Goal: Task Accomplishment & Management: Manage account settings

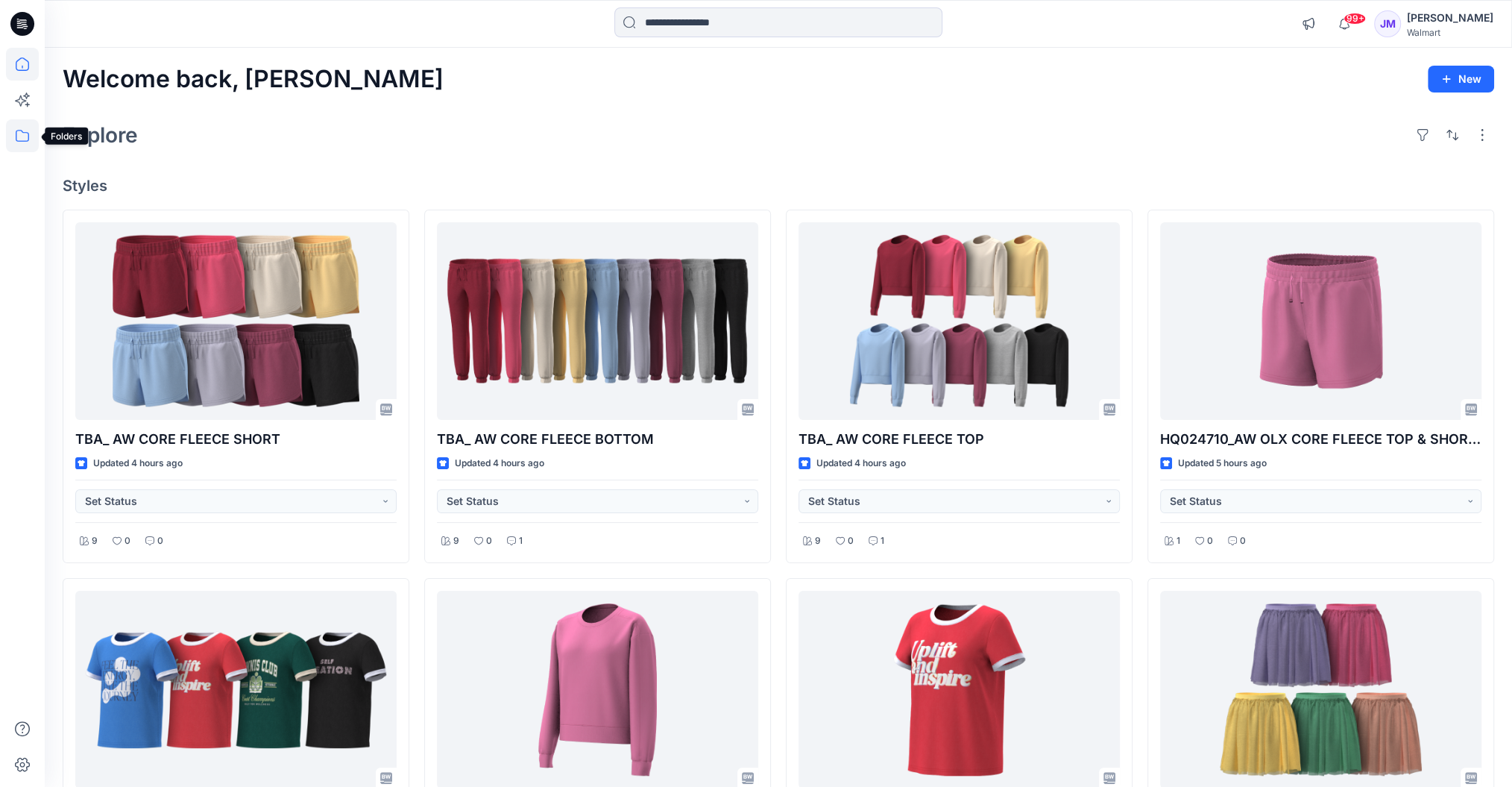
click at [26, 132] on icon at bounding box center [22, 136] width 33 height 33
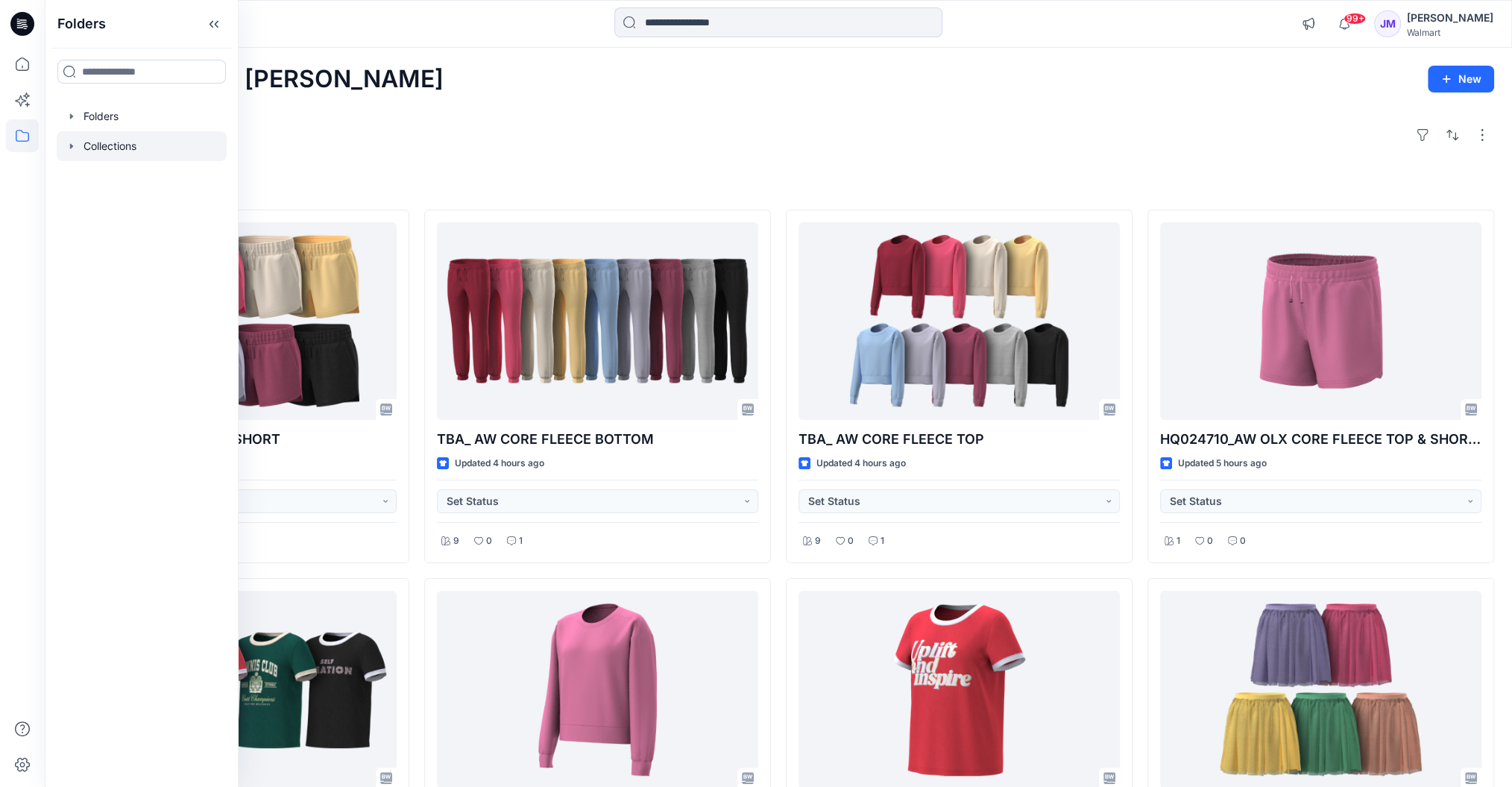
click at [122, 141] on div at bounding box center [141, 145] width 170 height 30
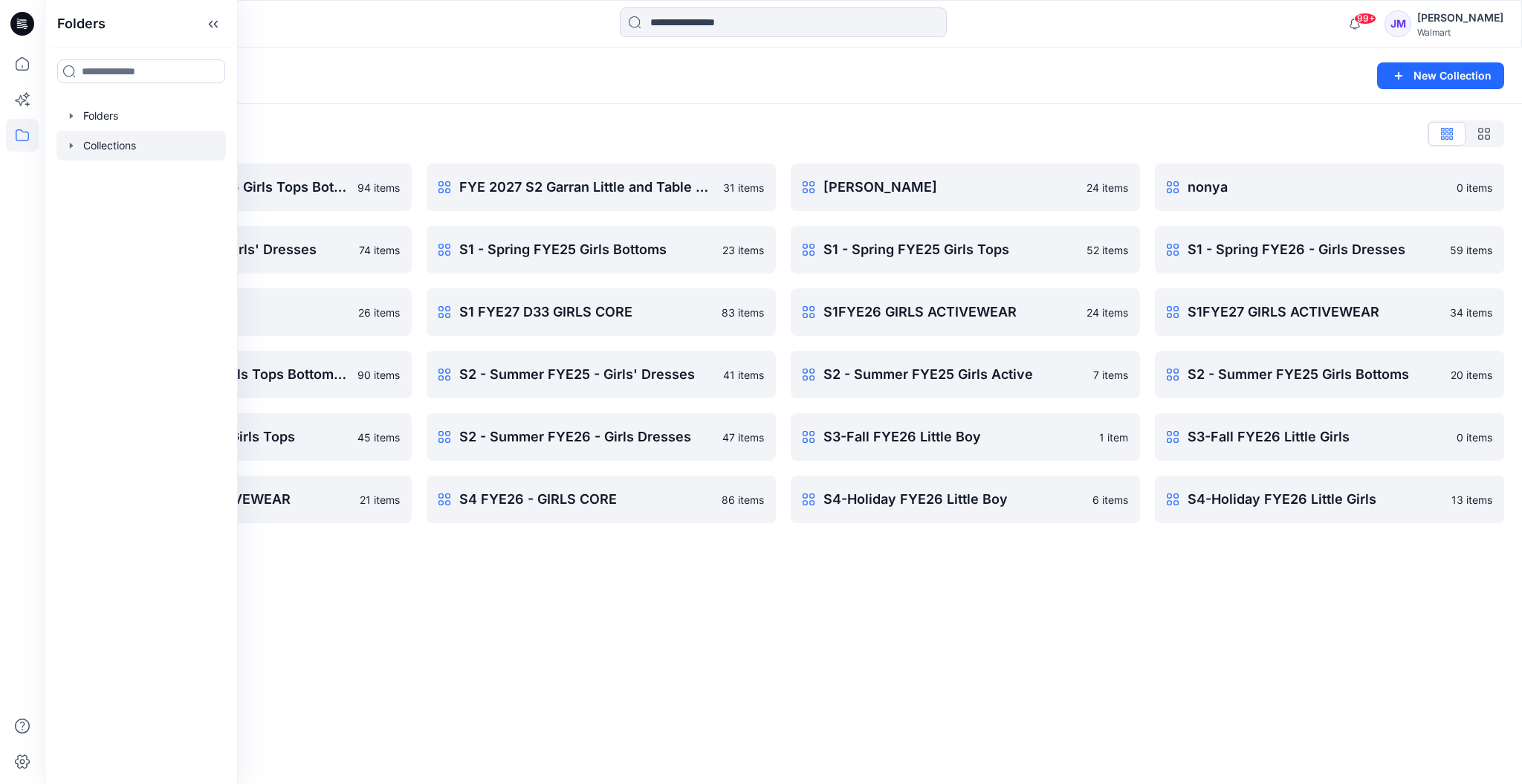
click at [926, 130] on div "Collections List" at bounding box center [783, 134] width 1442 height 24
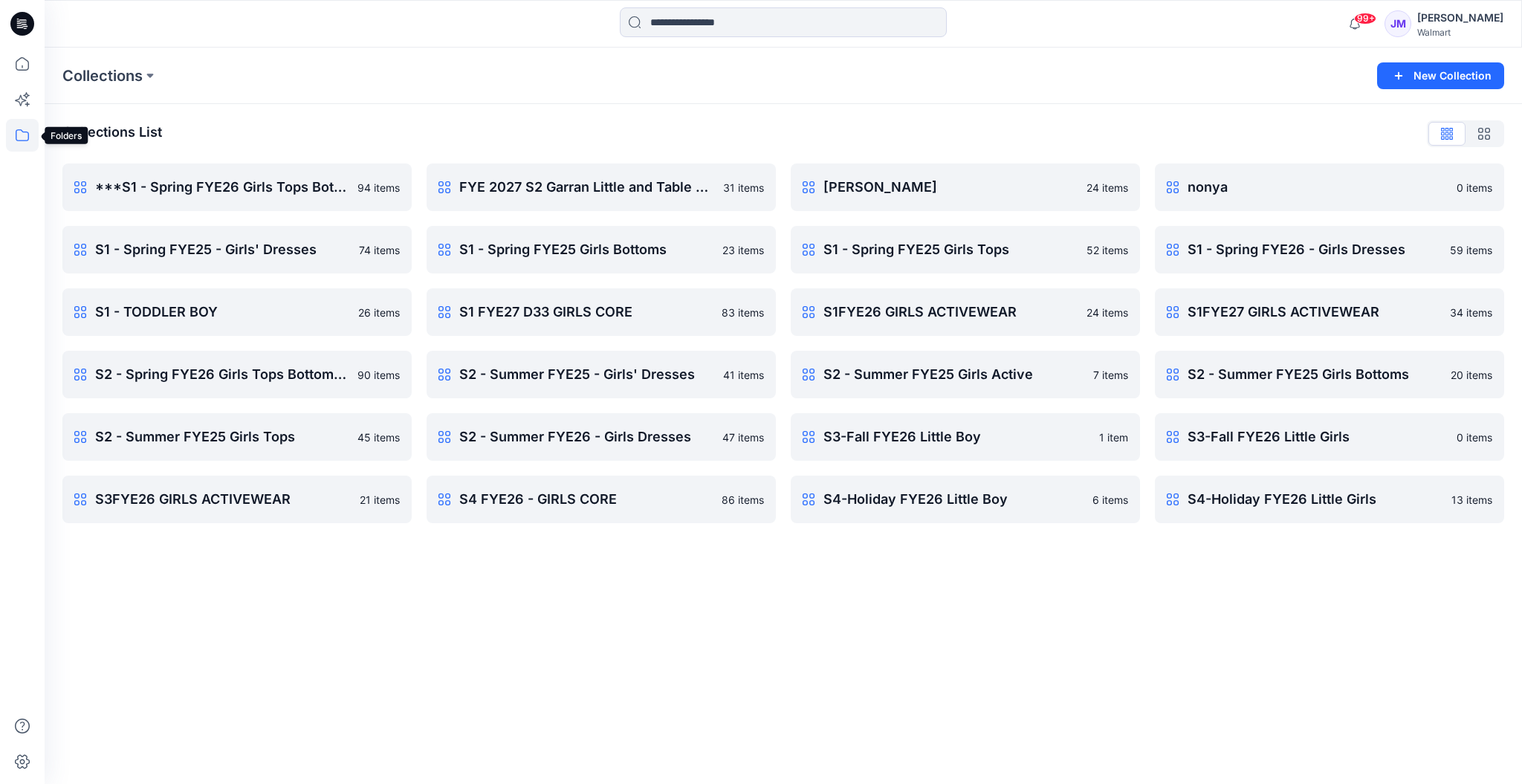
click at [21, 142] on icon at bounding box center [21, 135] width 33 height 33
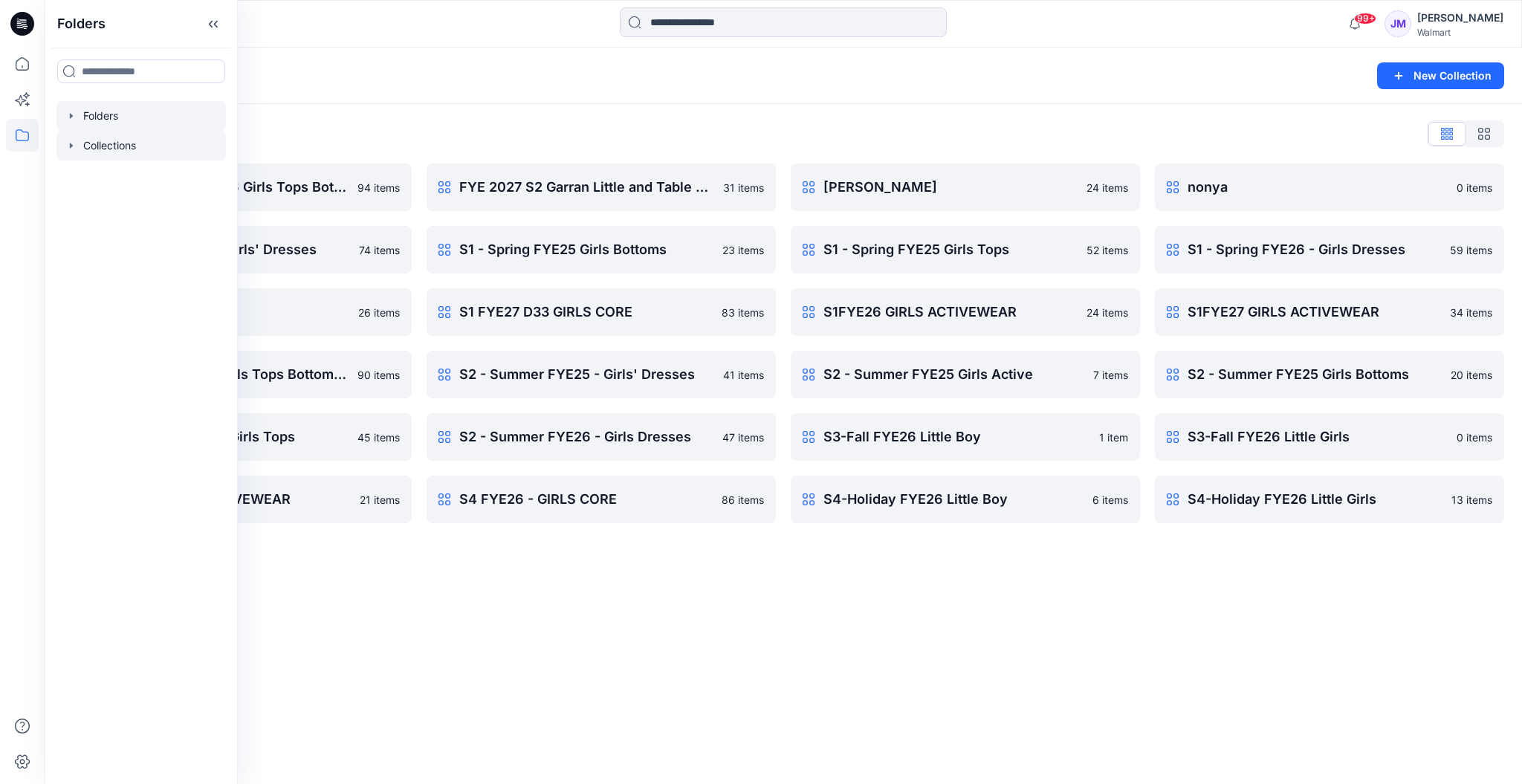
click at [99, 116] on div at bounding box center [141, 115] width 169 height 29
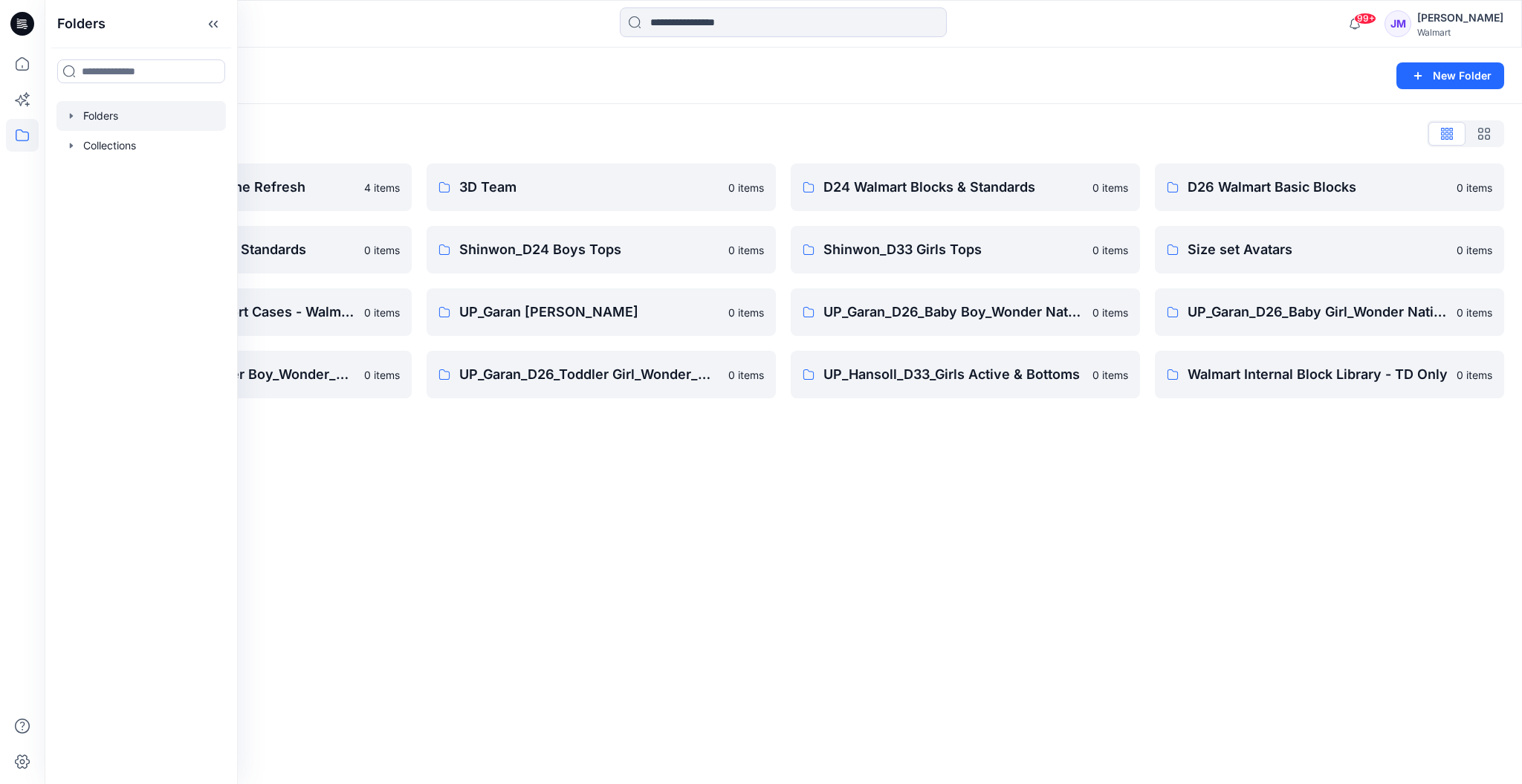
click at [965, 82] on div "Folders" at bounding box center [725, 76] width 1326 height 21
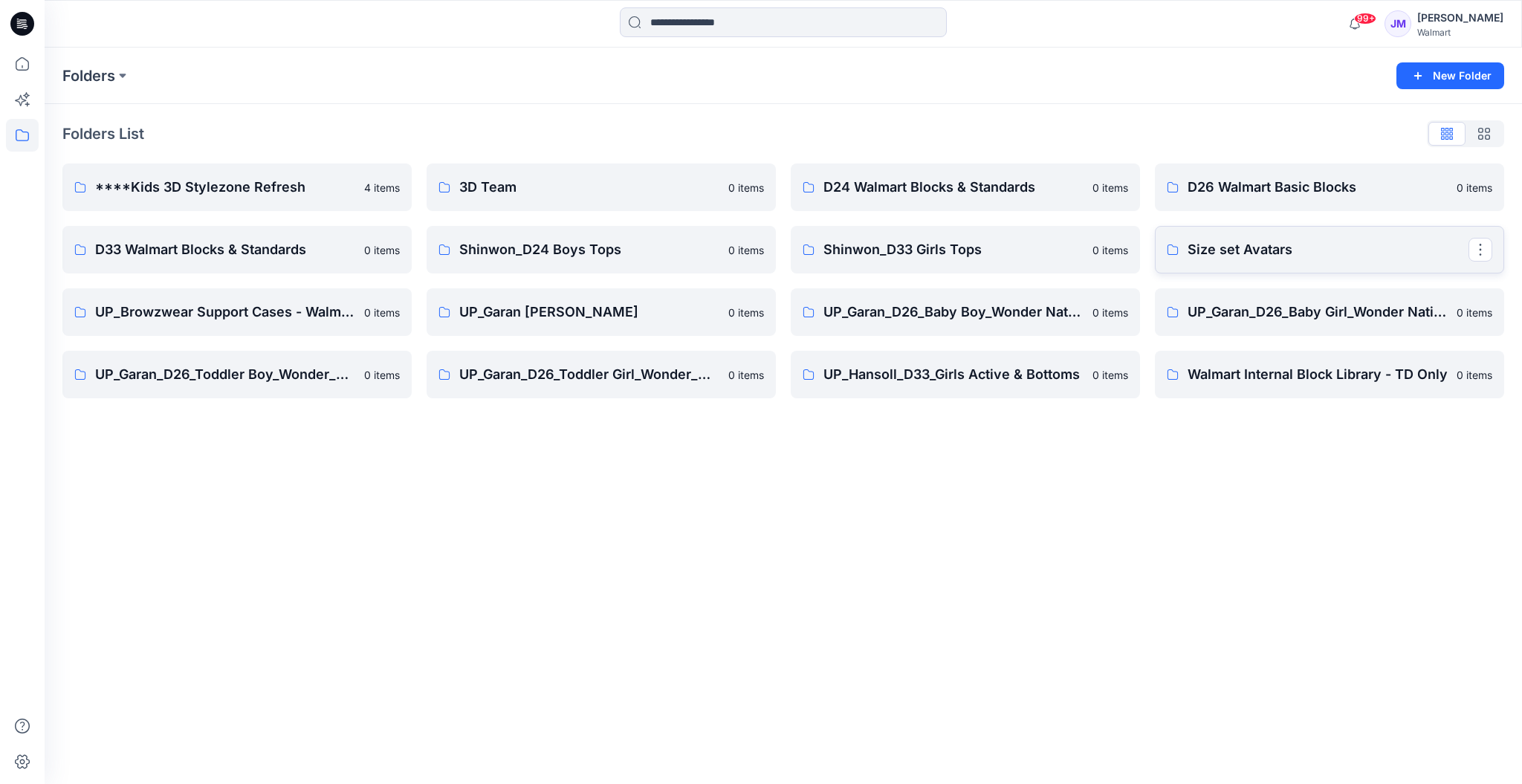
click at [1230, 245] on p "Size set Avatars" at bounding box center [1328, 250] width 281 height 21
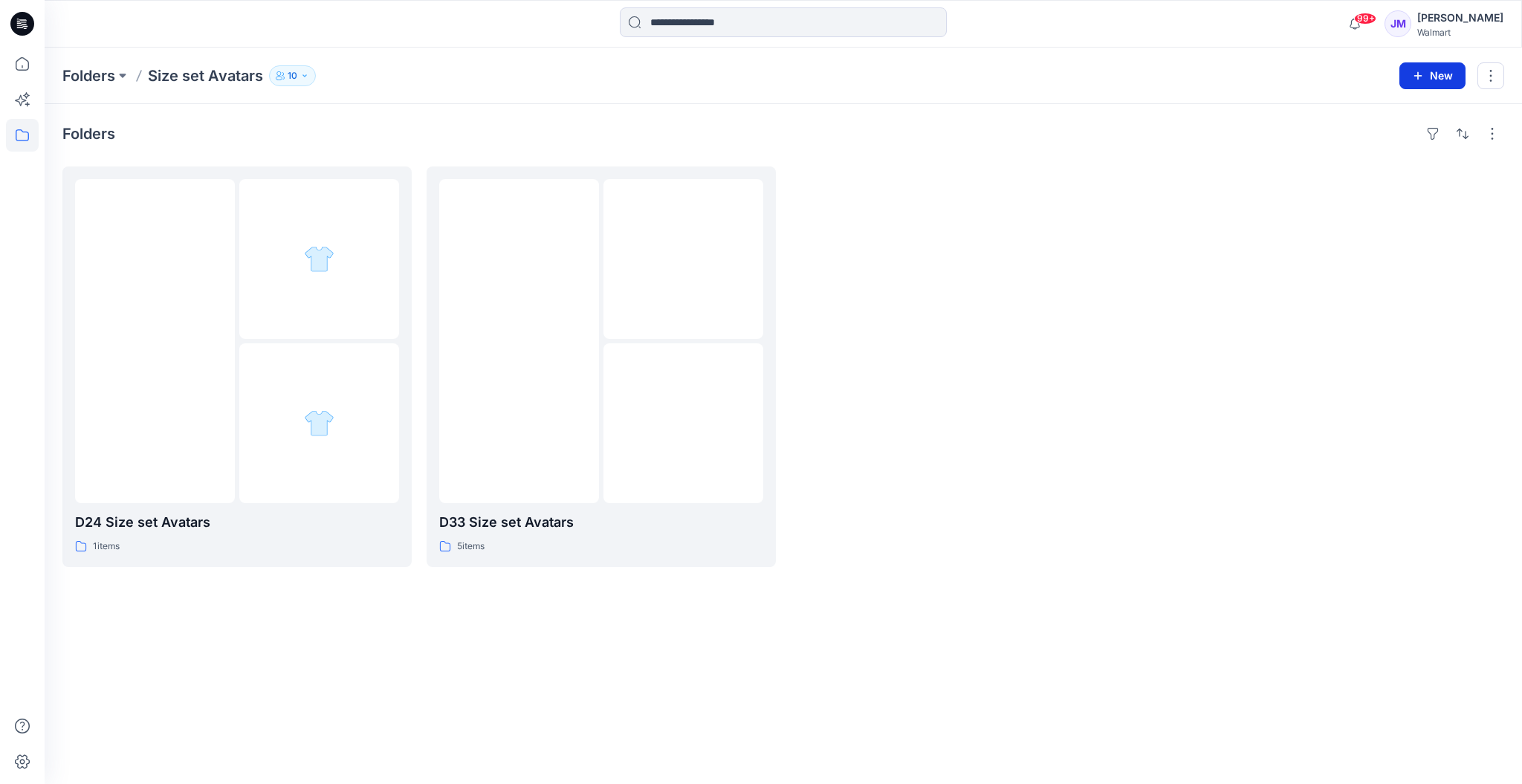
click at [1438, 75] on button "New" at bounding box center [1432, 76] width 66 height 27
click at [1377, 140] on p "New Folder" at bounding box center [1389, 141] width 55 height 16
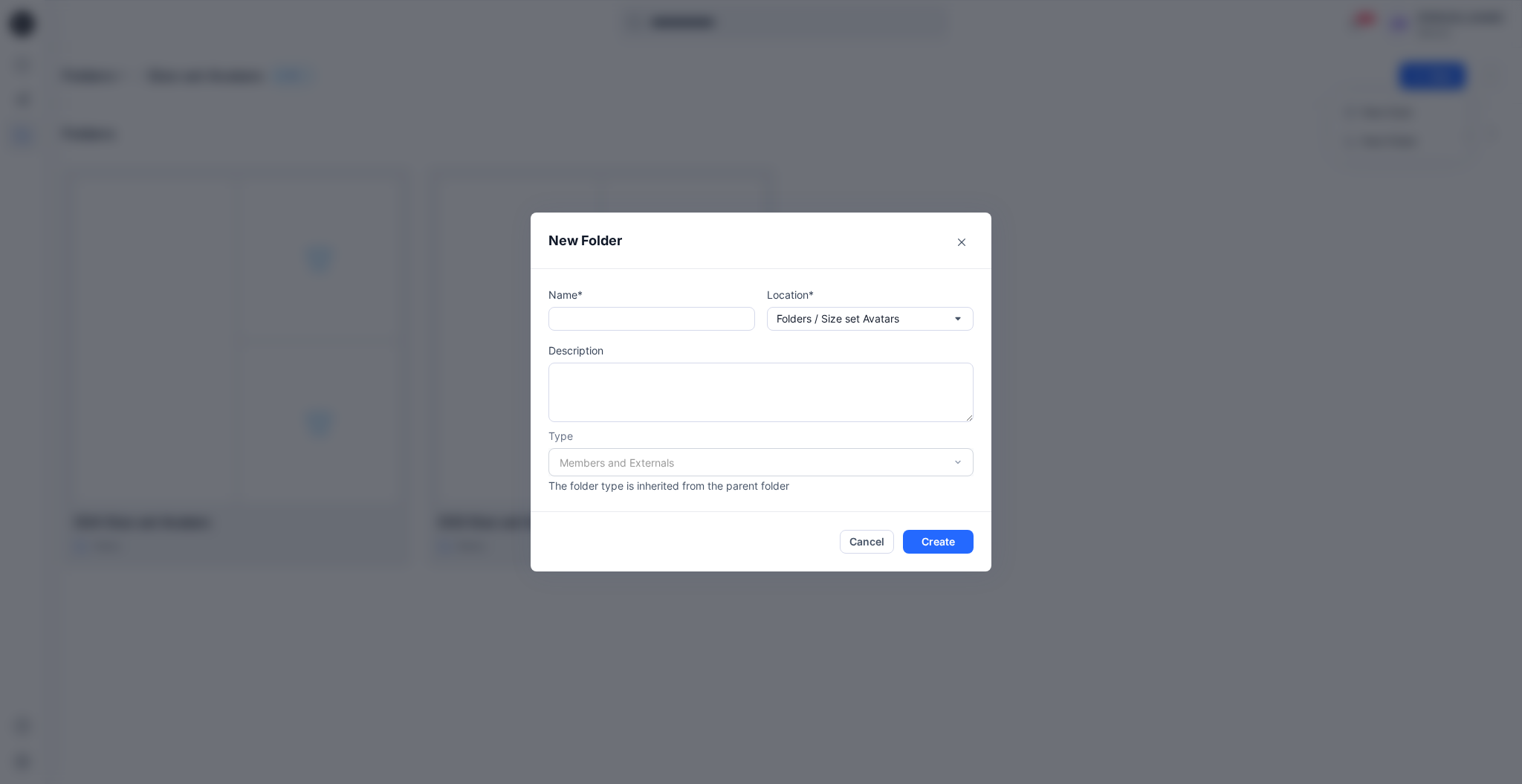
click at [645, 280] on div "Name* Location* Folders / Size set Avatars Description Type Members and Externa…" at bounding box center [760, 390] width 460 height 244
click at [638, 286] on div "Name* Location* Folders / Size set Avatars Description Type Members and Externa…" at bounding box center [760, 390] width 460 height 244
click at [598, 313] on input "text" at bounding box center [652, 319] width 207 height 24
type input "**********"
click at [938, 536] on button "Create" at bounding box center [938, 541] width 71 height 24
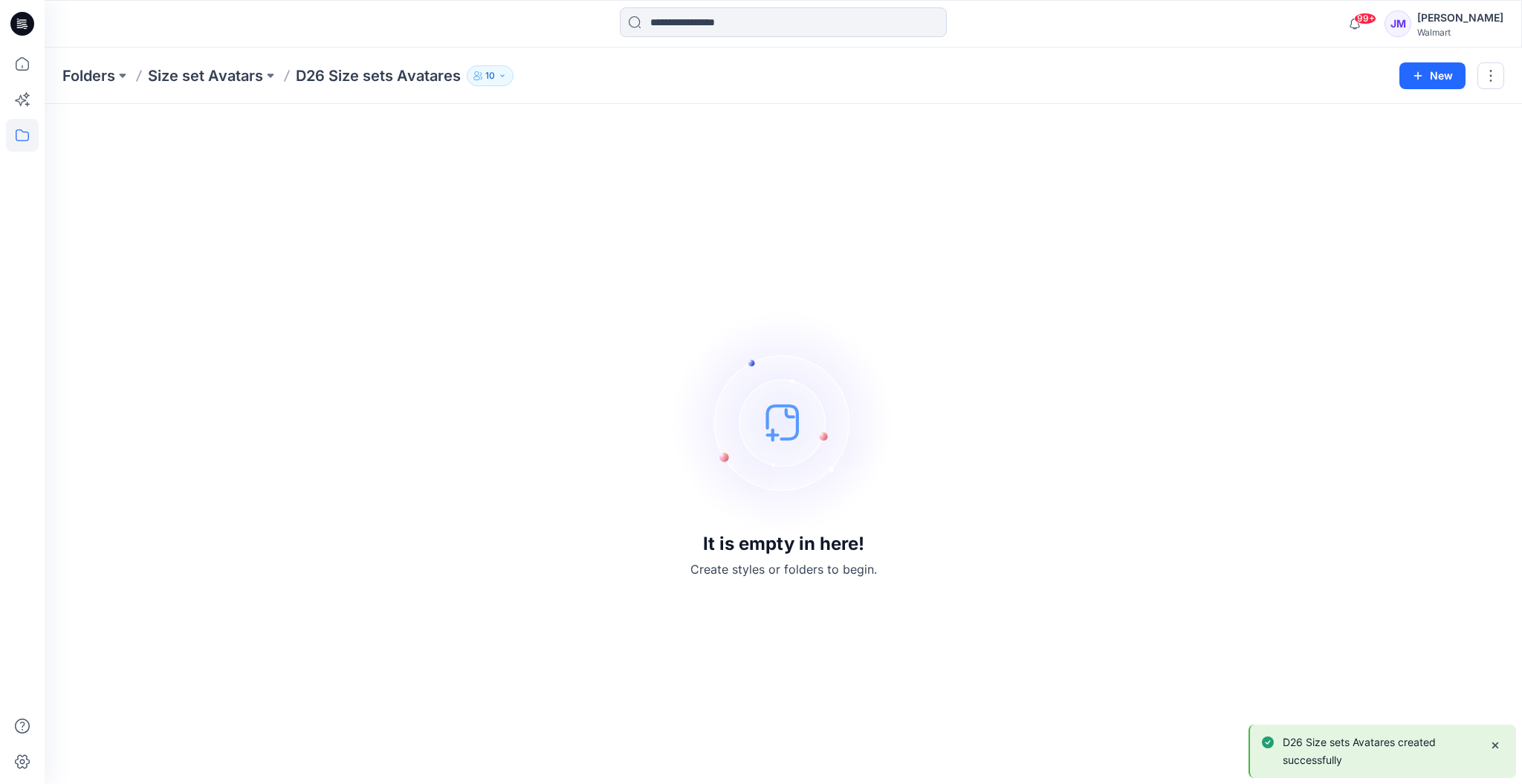
click at [195, 63] on div "Folders Size set Avatars D26 Size sets Avatares 10 New" at bounding box center [783, 76] width 1477 height 56
click at [195, 72] on p "Size set Avatars" at bounding box center [205, 76] width 115 height 21
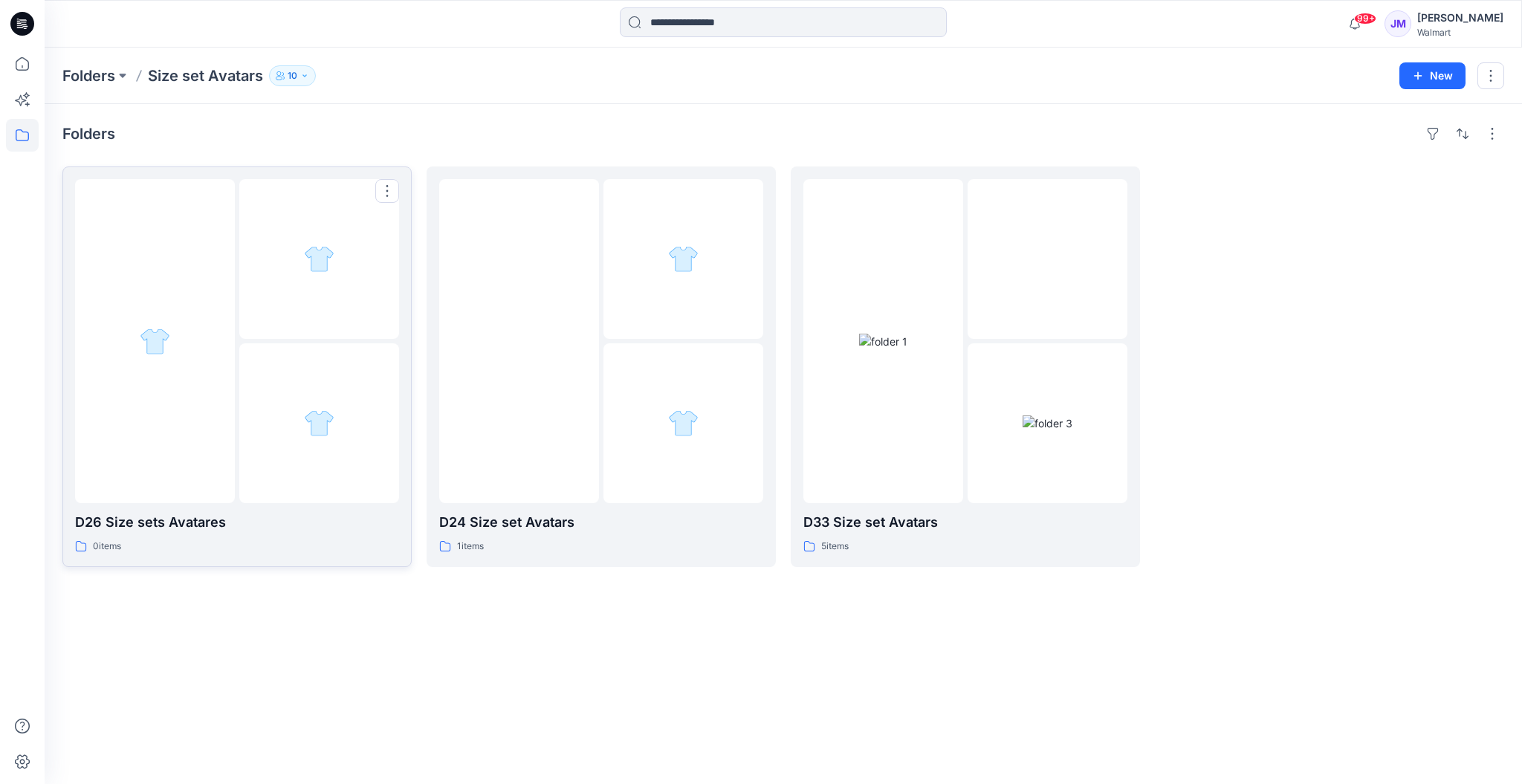
click at [195, 387] on div at bounding box center [154, 340] width 160 height 324
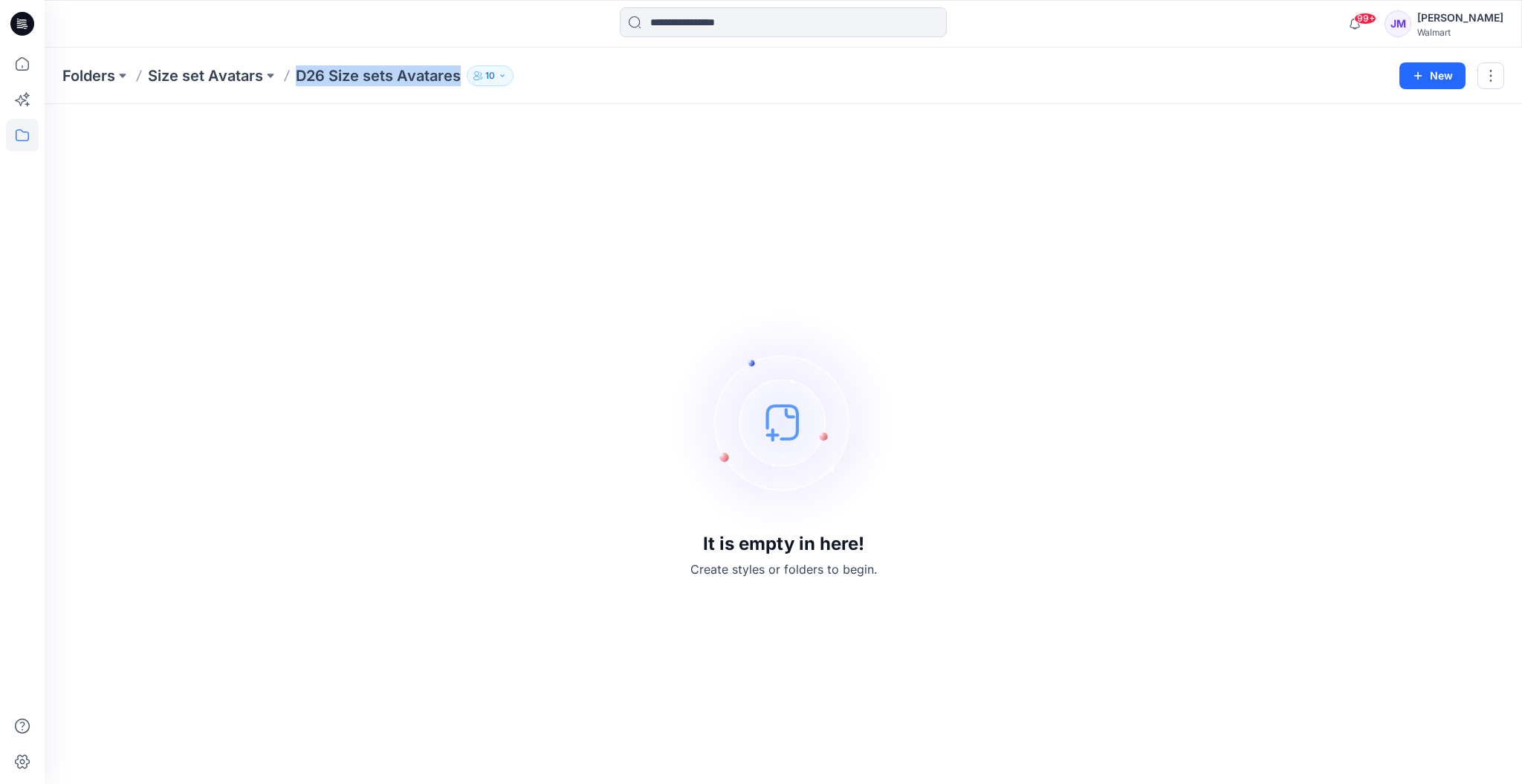
drag, startPoint x: 293, startPoint y: 75, endPoint x: 462, endPoint y: 91, distance: 169.8
click at [462, 91] on div "Folders Size set Avatars D26 Size sets Avatares 10 New" at bounding box center [783, 76] width 1477 height 56
copy p "D26 Size sets Avatares"
click at [483, 72] on button "10" at bounding box center [490, 76] width 47 height 21
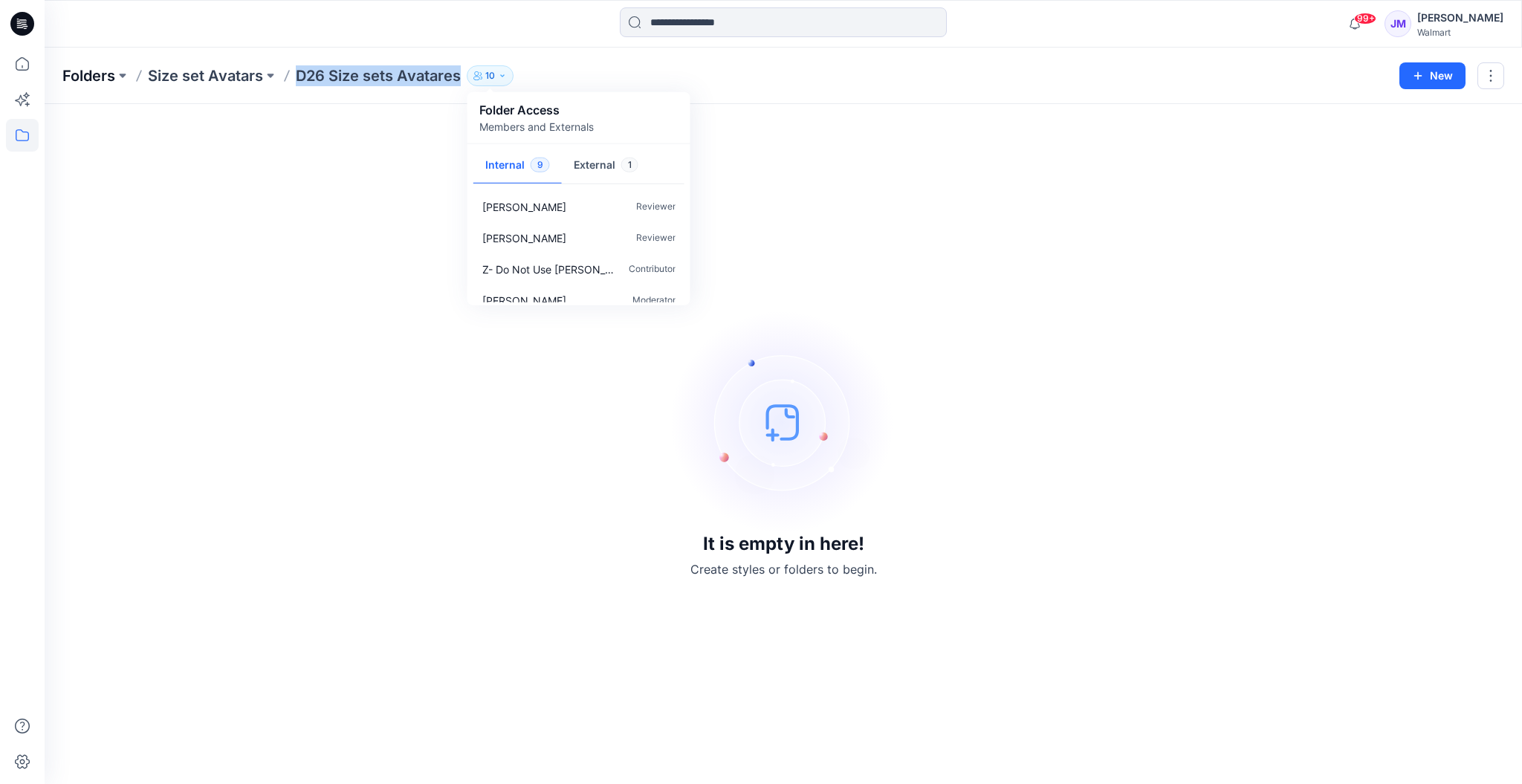
click at [74, 72] on p "Folders" at bounding box center [89, 76] width 52 height 21
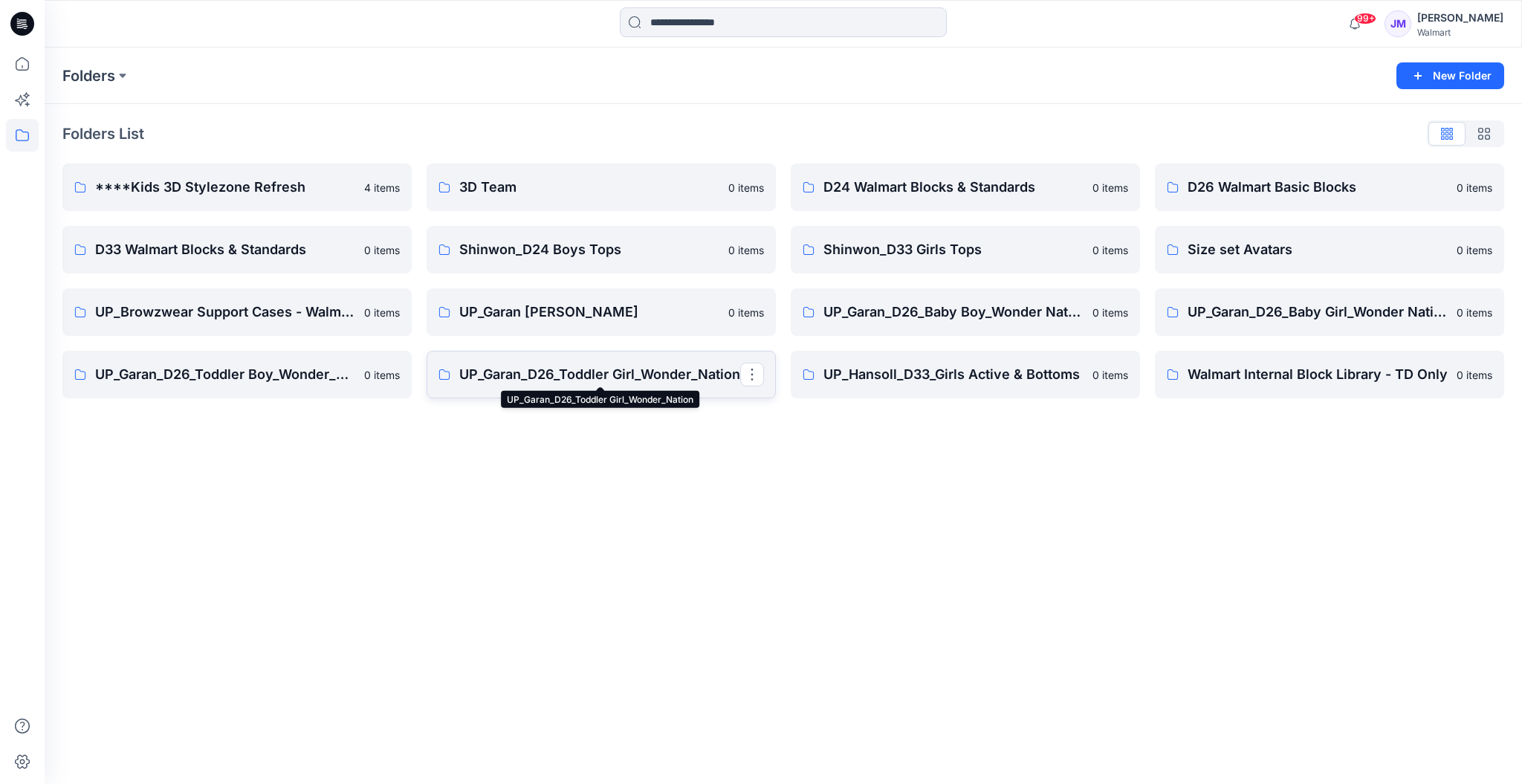
click at [567, 367] on p "UP_Garan_D26_Toddler Girl_Wonder_Nation" at bounding box center [600, 375] width 281 height 21
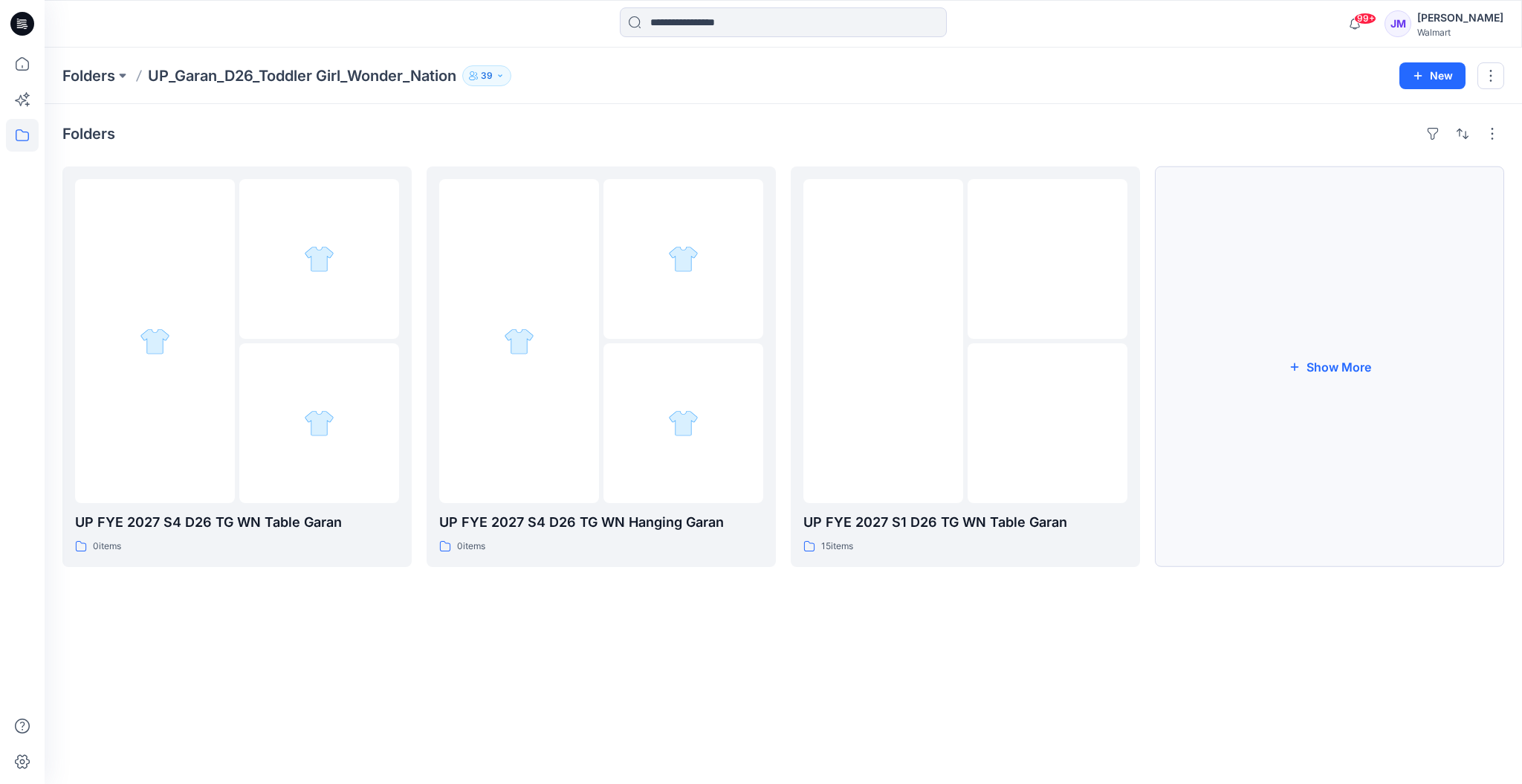
click at [1343, 367] on button "Show More" at bounding box center [1329, 367] width 349 height 401
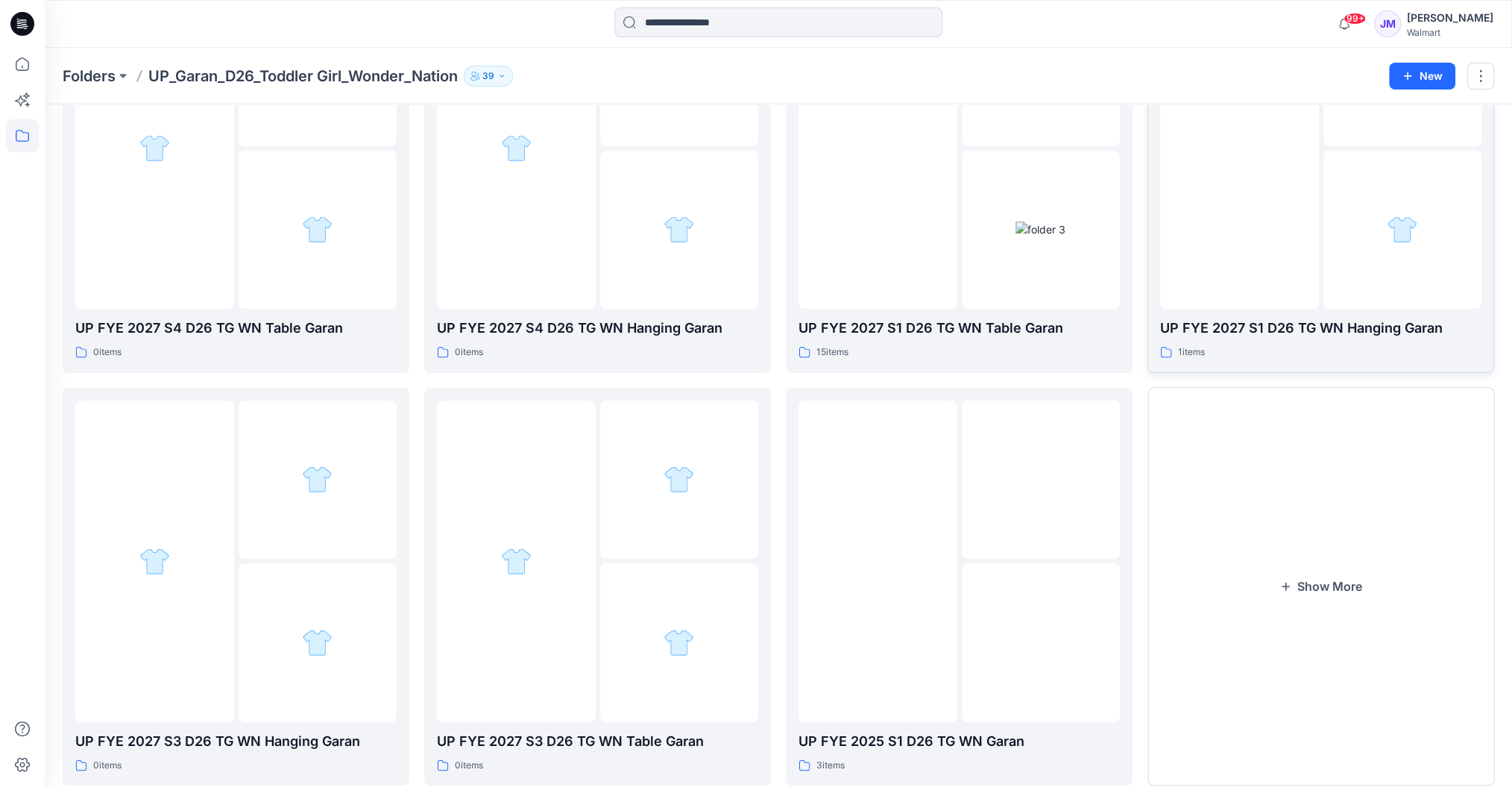
scroll to position [231, 0]
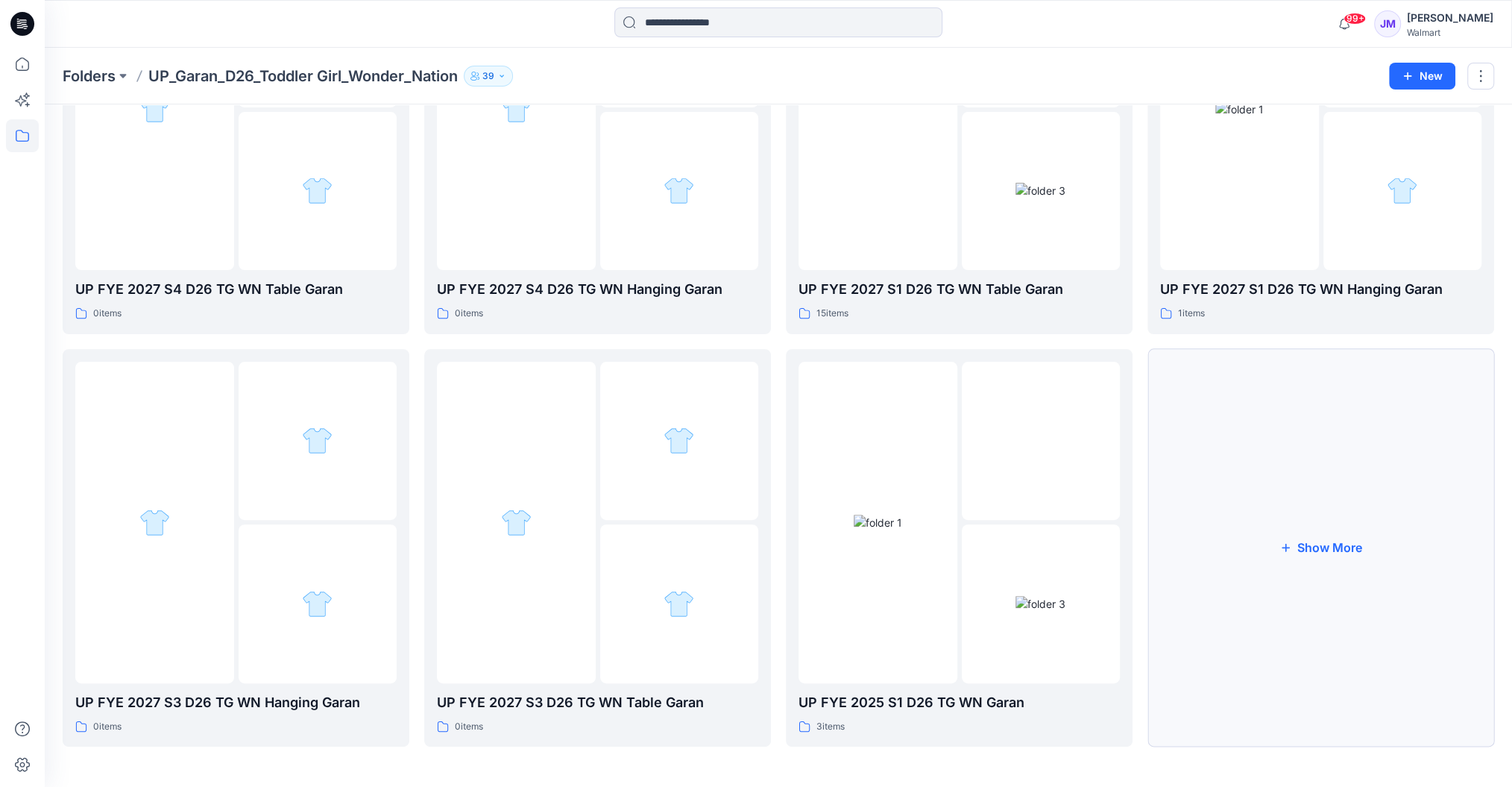
click at [1320, 540] on button "Show More" at bounding box center [1321, 548] width 347 height 398
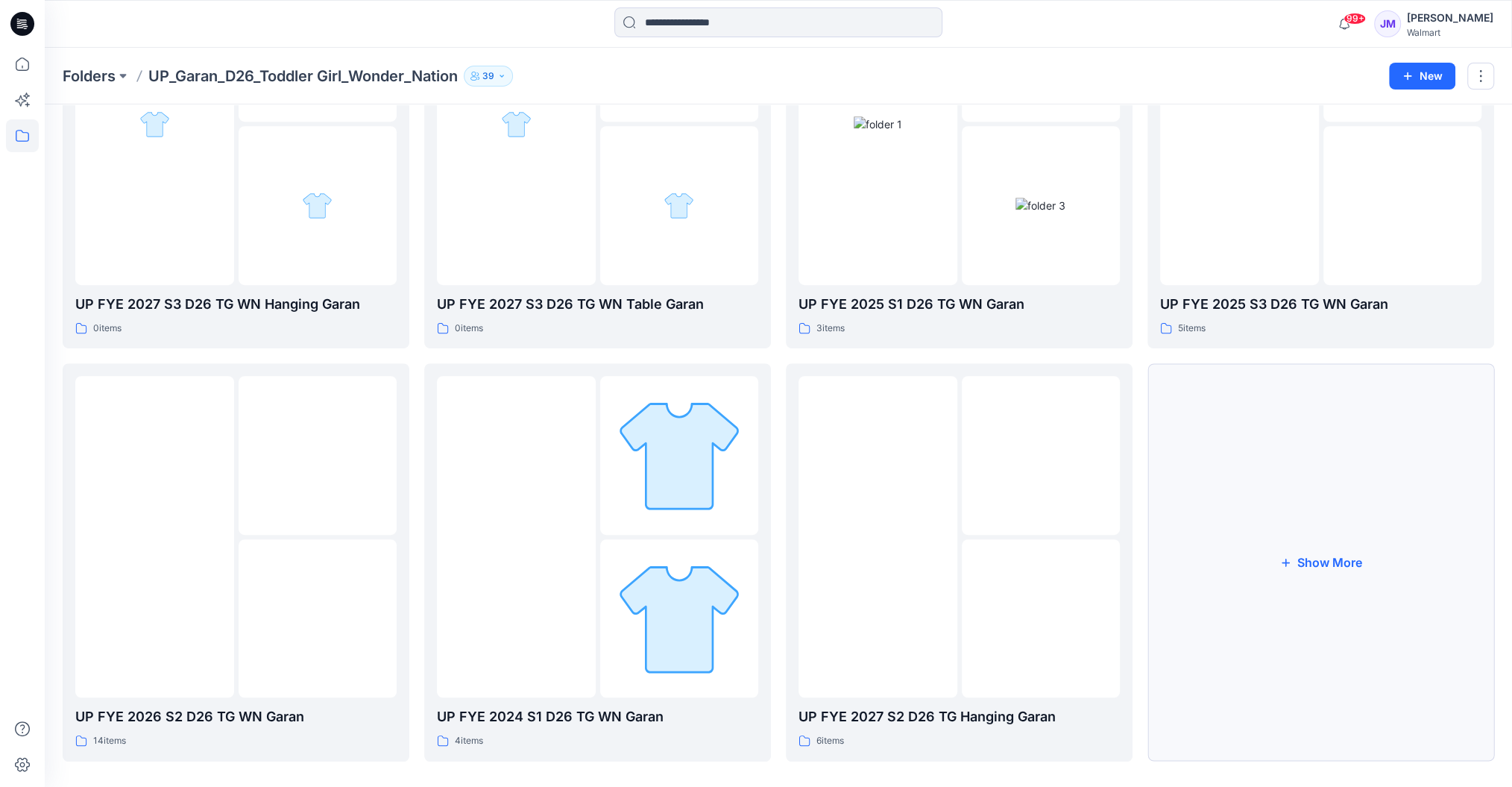
scroll to position [645, 0]
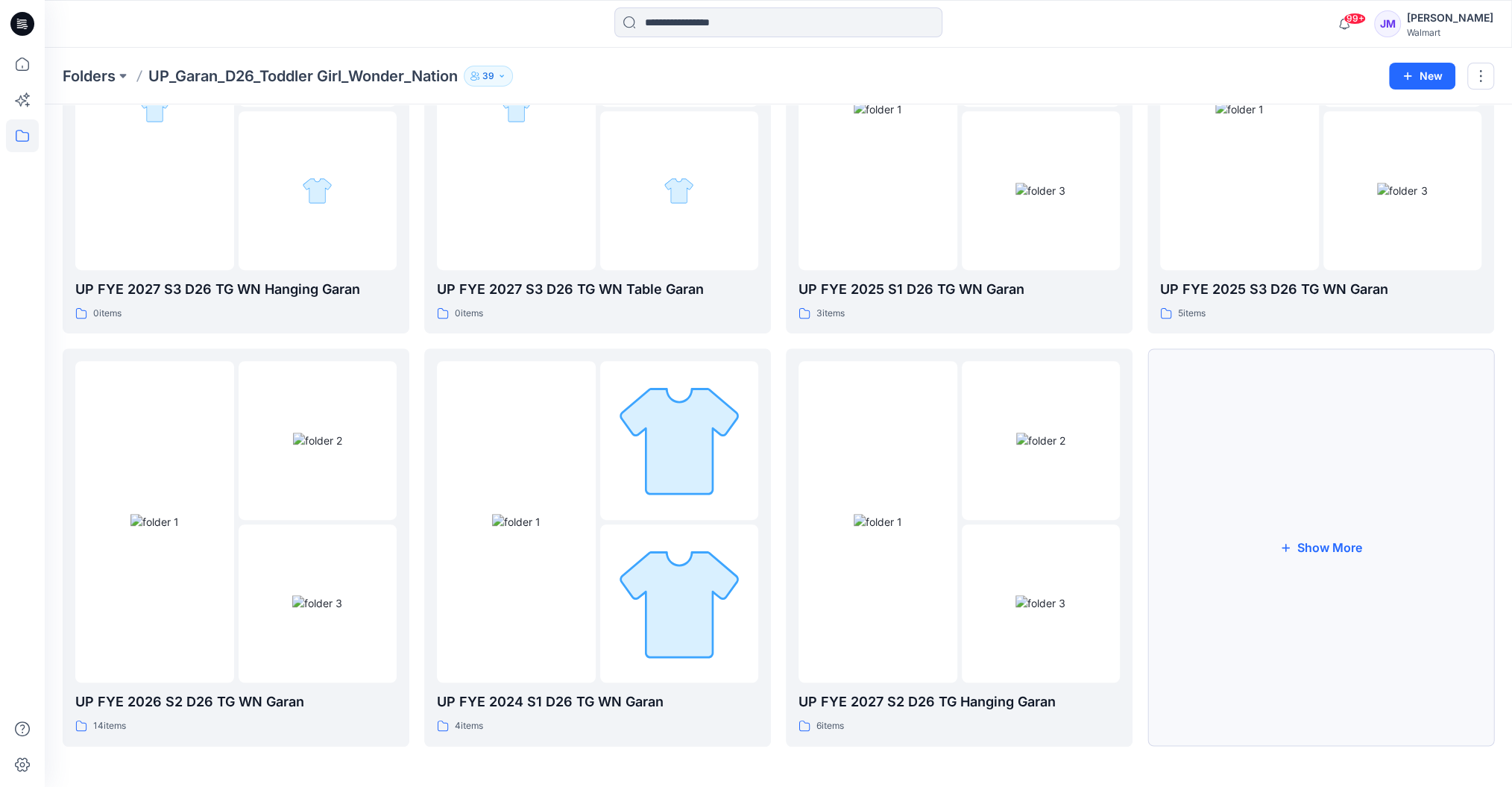
click at [1320, 538] on button "Show More" at bounding box center [1321, 547] width 347 height 398
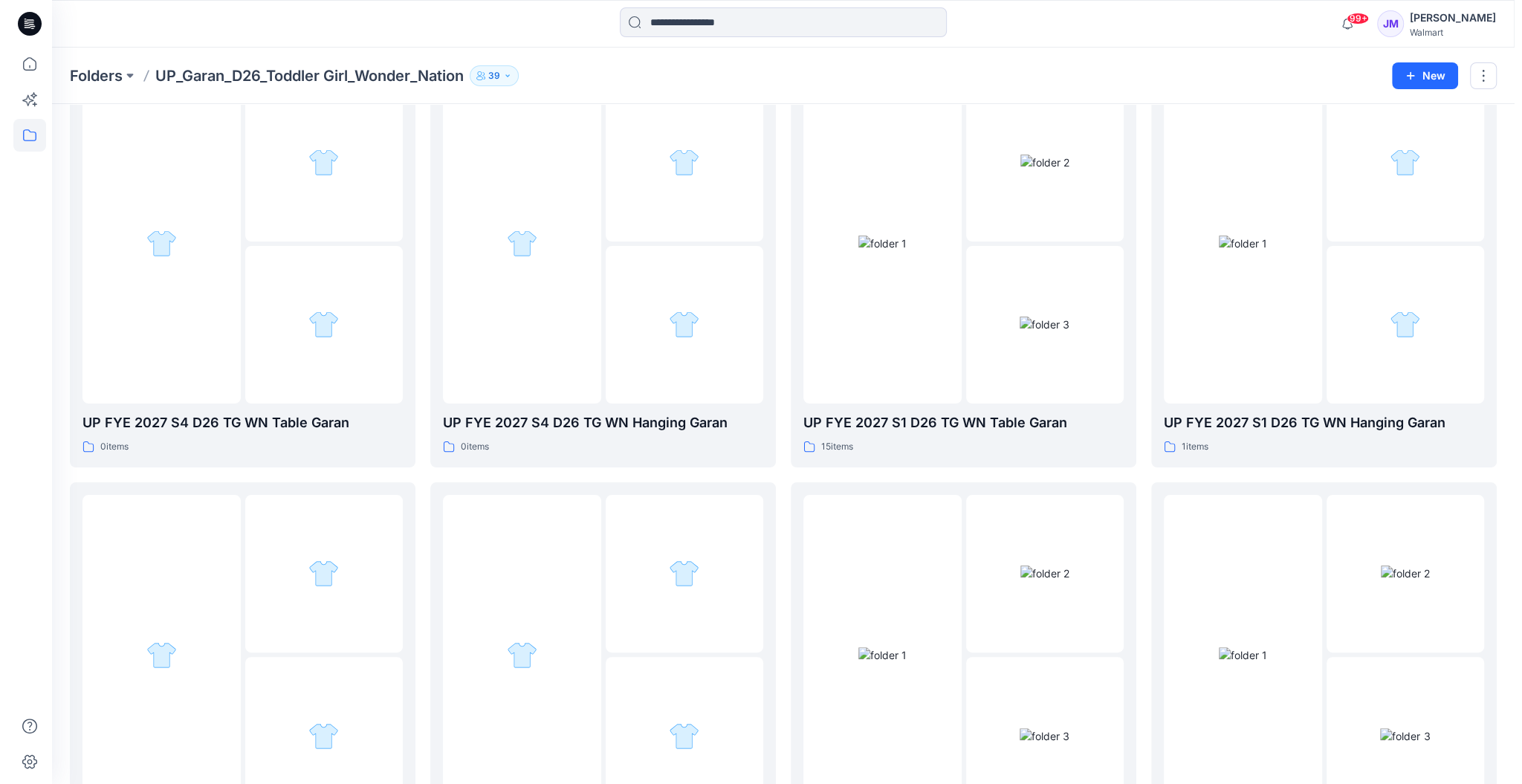
scroll to position [0, 0]
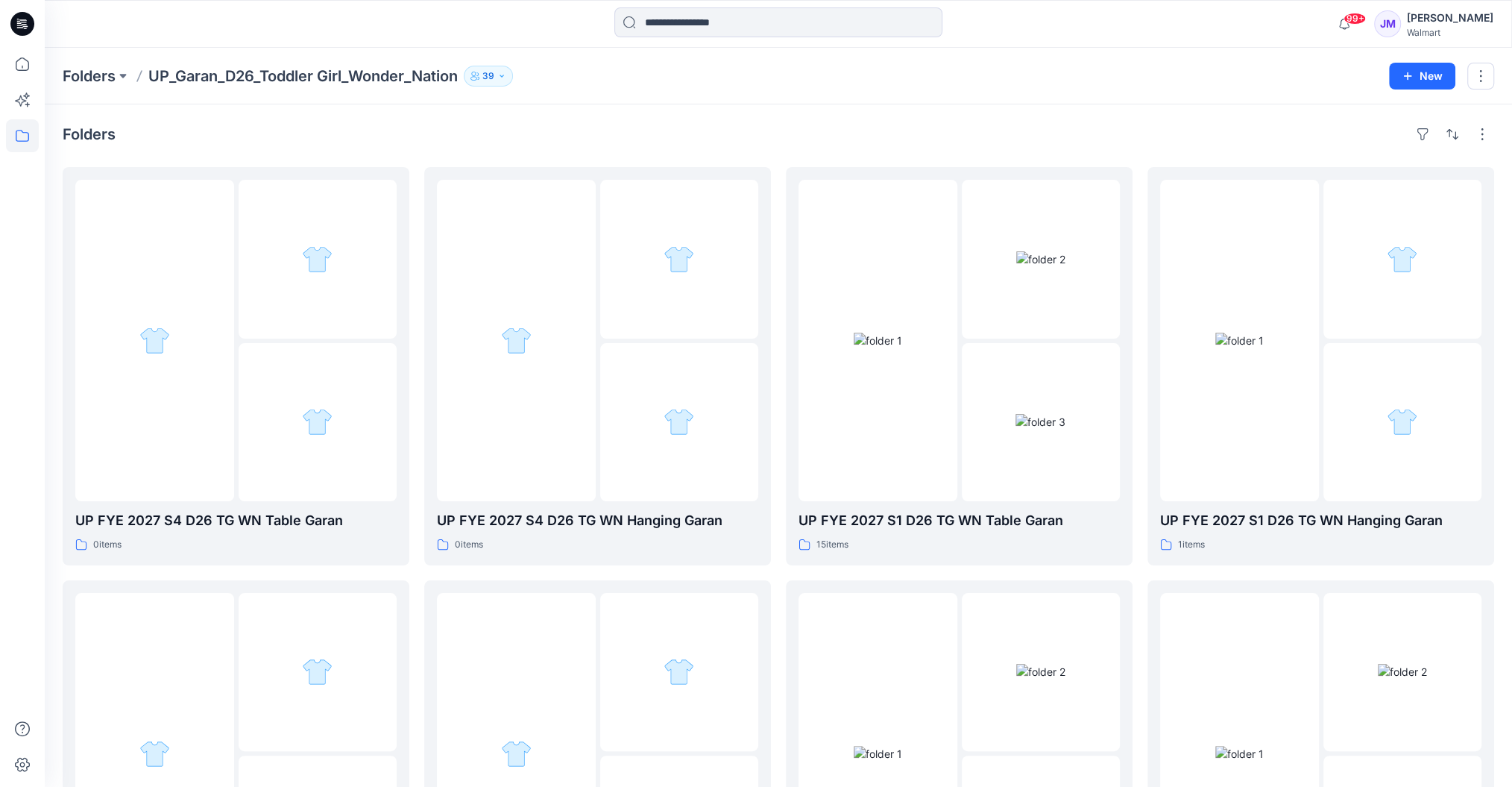
click at [24, 29] on icon at bounding box center [22, 24] width 24 height 24
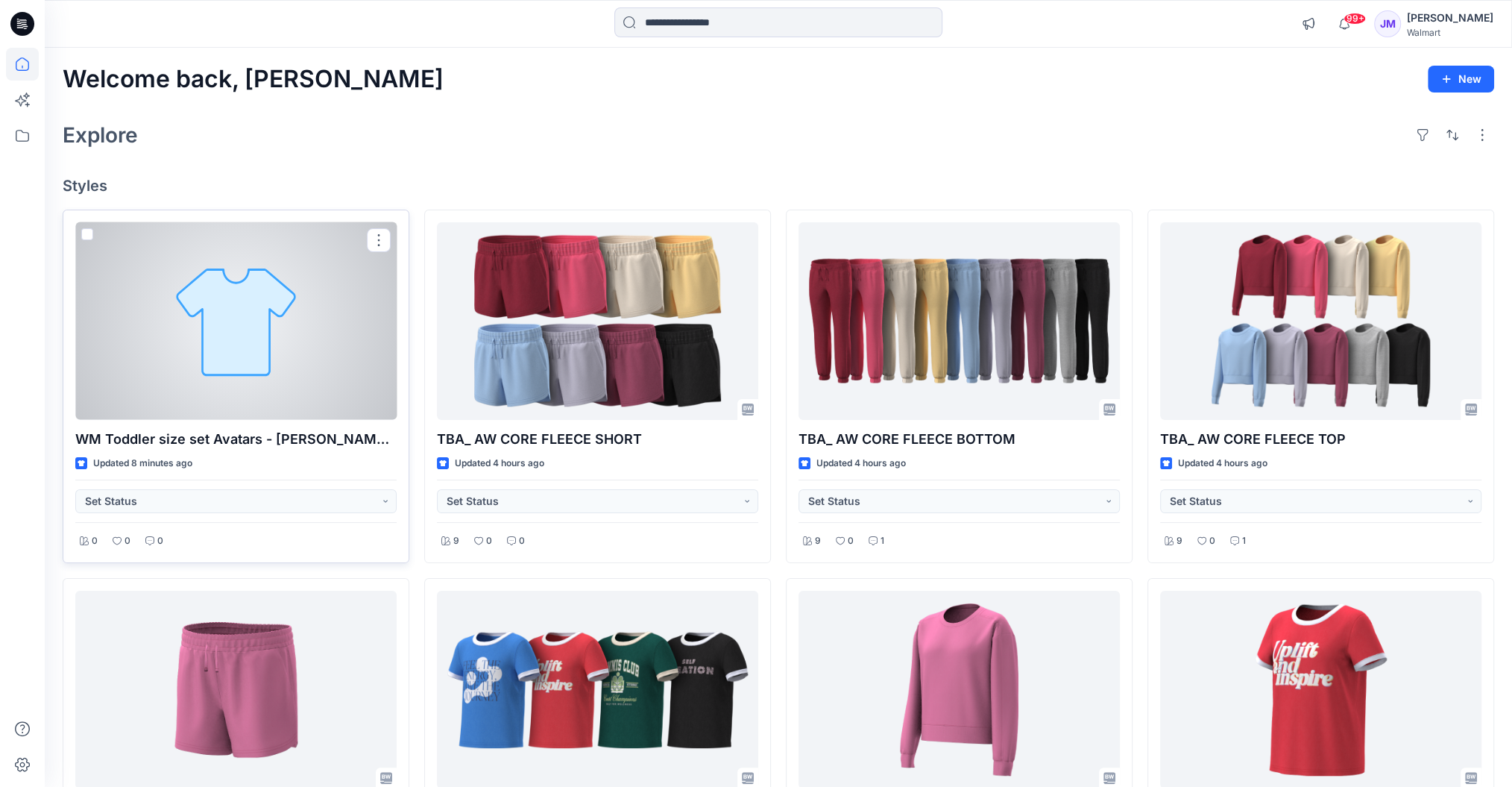
click at [263, 352] on div at bounding box center [235, 322] width 322 height 198
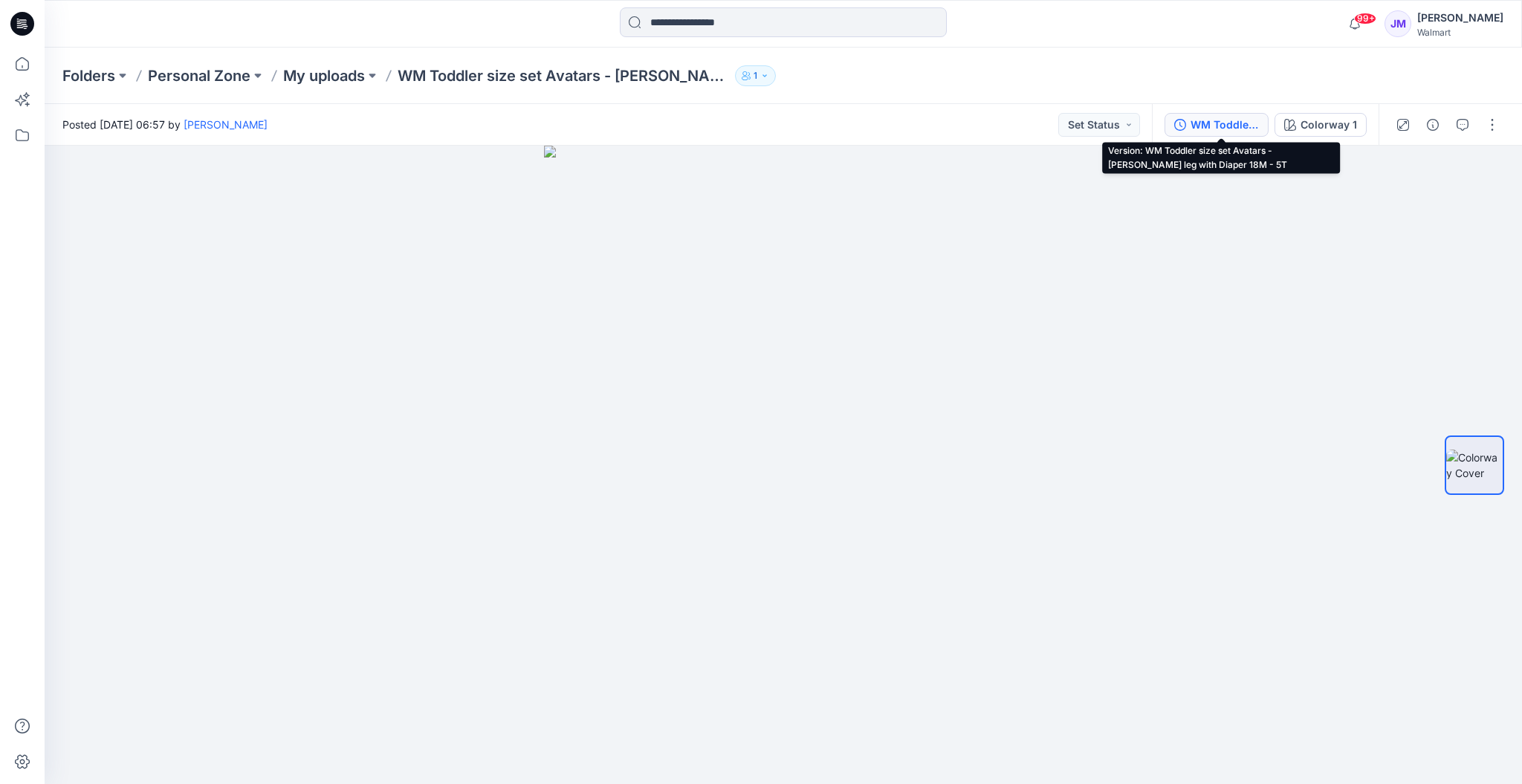
click at [1217, 124] on div "WM Toddler size set Avatars - [PERSON_NAME] leg with Diaper 18M - 5T" at bounding box center [1225, 125] width 68 height 17
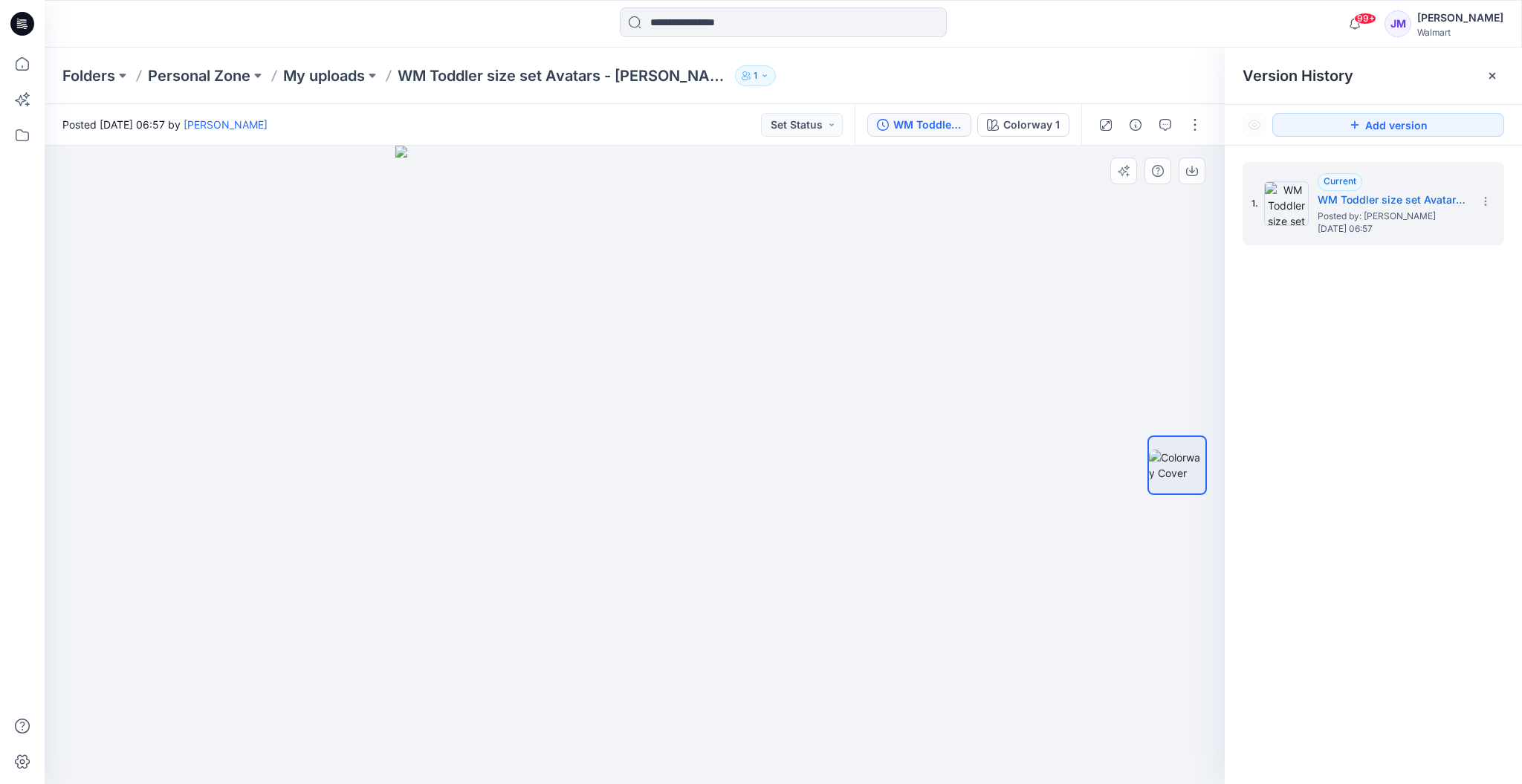
click at [1118, 241] on div at bounding box center [635, 464] width 1180 height 638
click at [1500, 78] on div at bounding box center [1493, 76] width 24 height 24
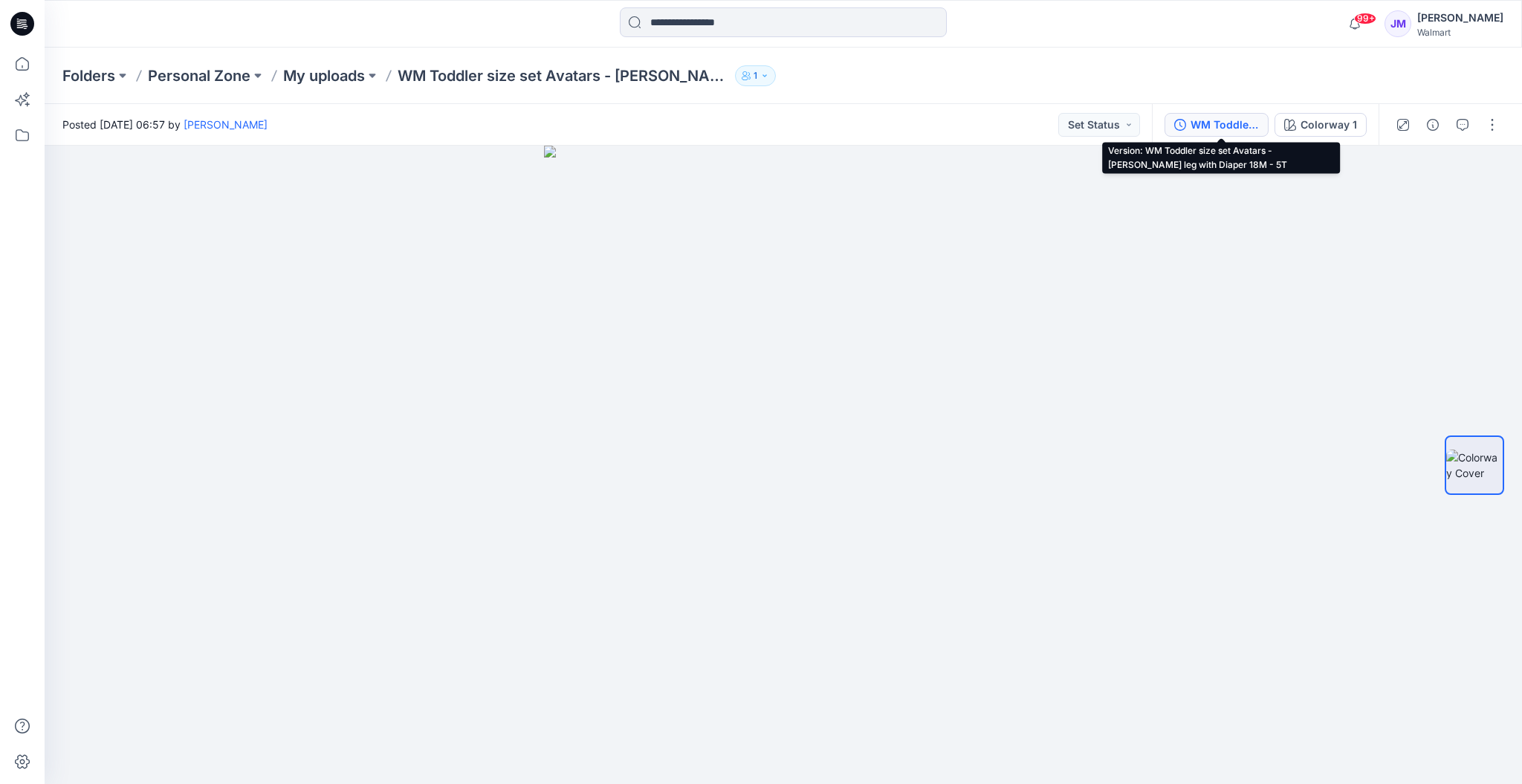
click at [1217, 119] on div "WM Toddler size set Avatars - [PERSON_NAME] leg with Diaper 18M - 5T" at bounding box center [1225, 125] width 68 height 17
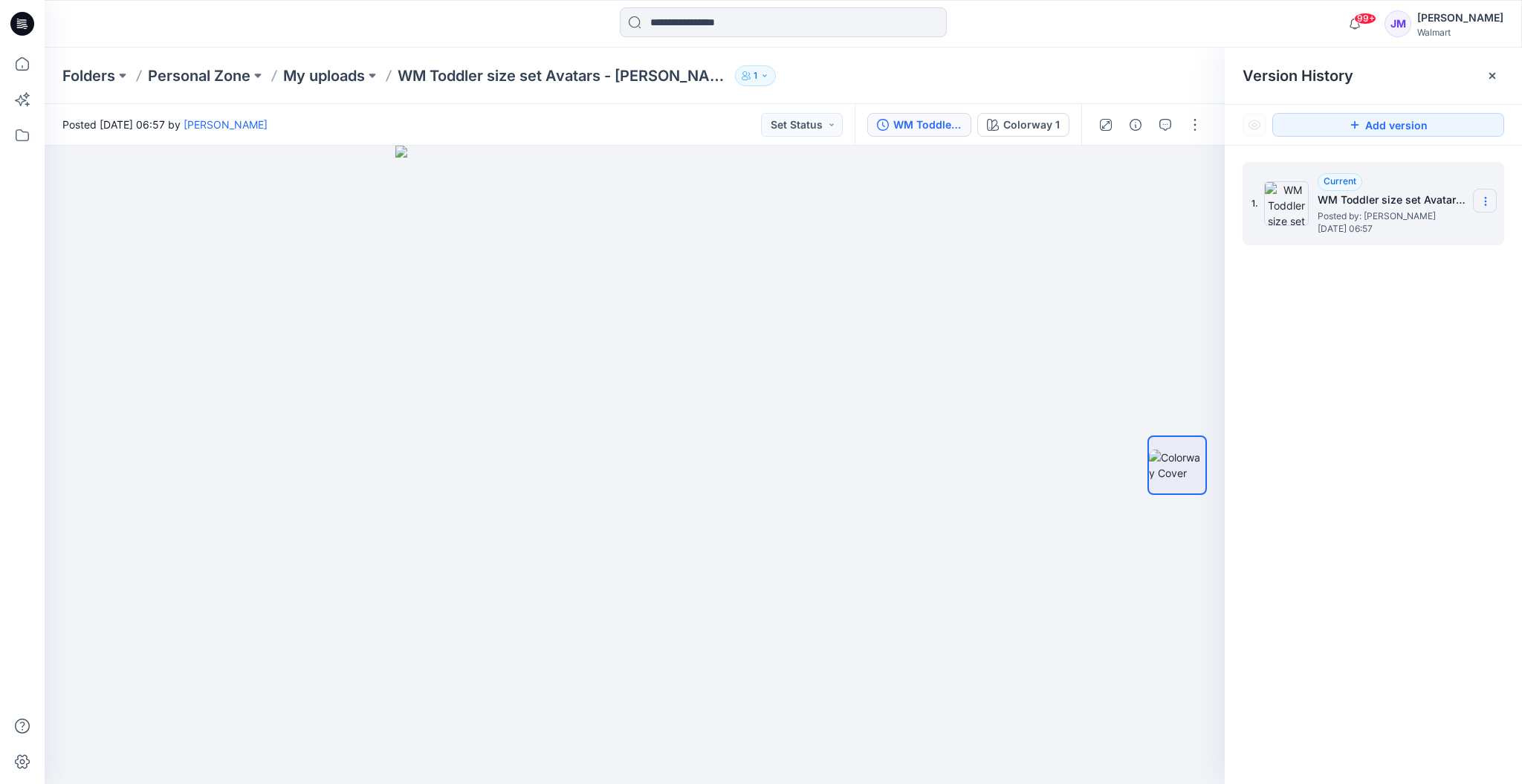
click at [1488, 196] on icon at bounding box center [1485, 201] width 12 height 12
click at [1125, 278] on div at bounding box center [635, 464] width 1180 height 638
click at [1497, 80] on icon at bounding box center [1492, 76] width 12 height 12
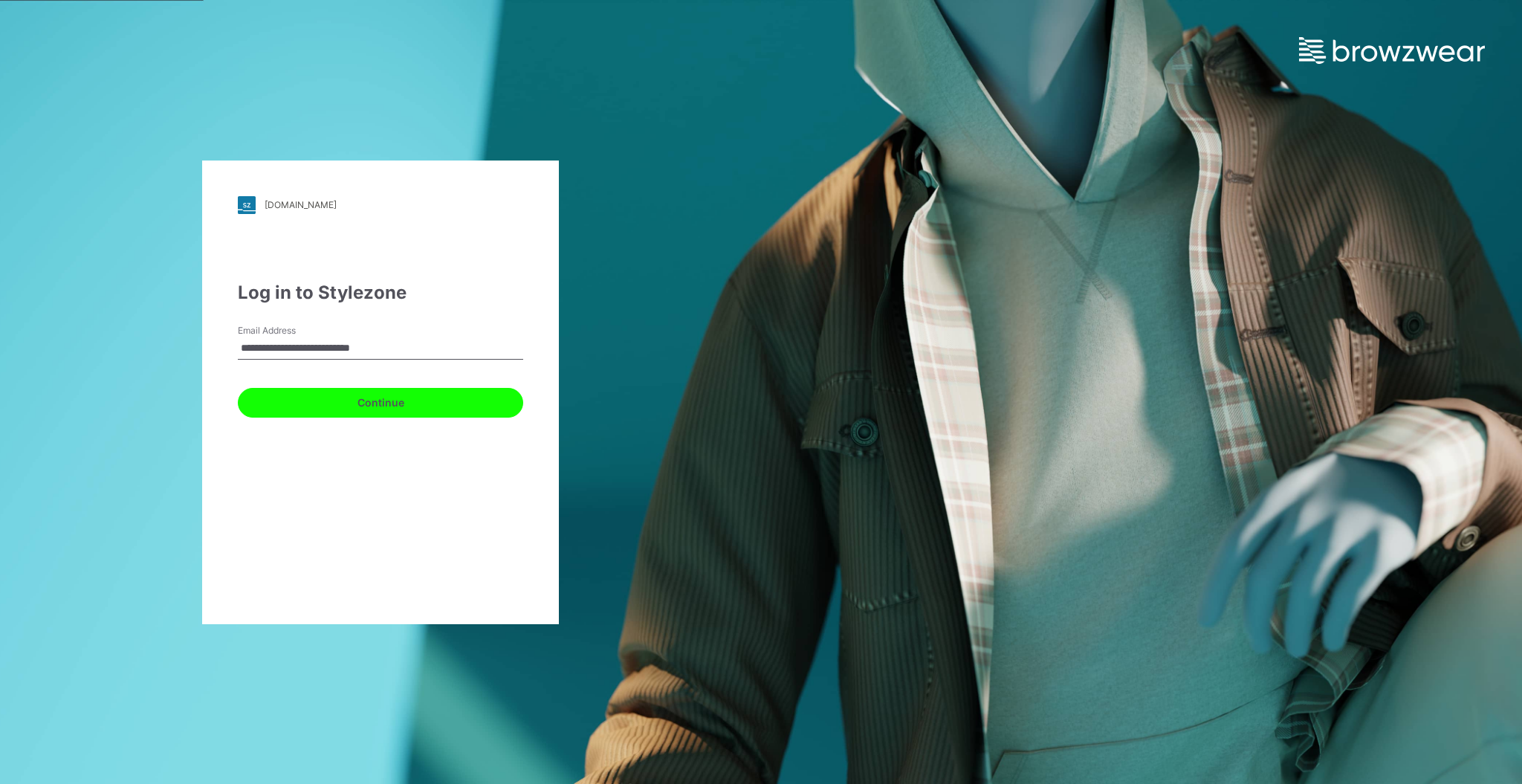
click at [422, 404] on button "Continue" at bounding box center [380, 402] width 285 height 29
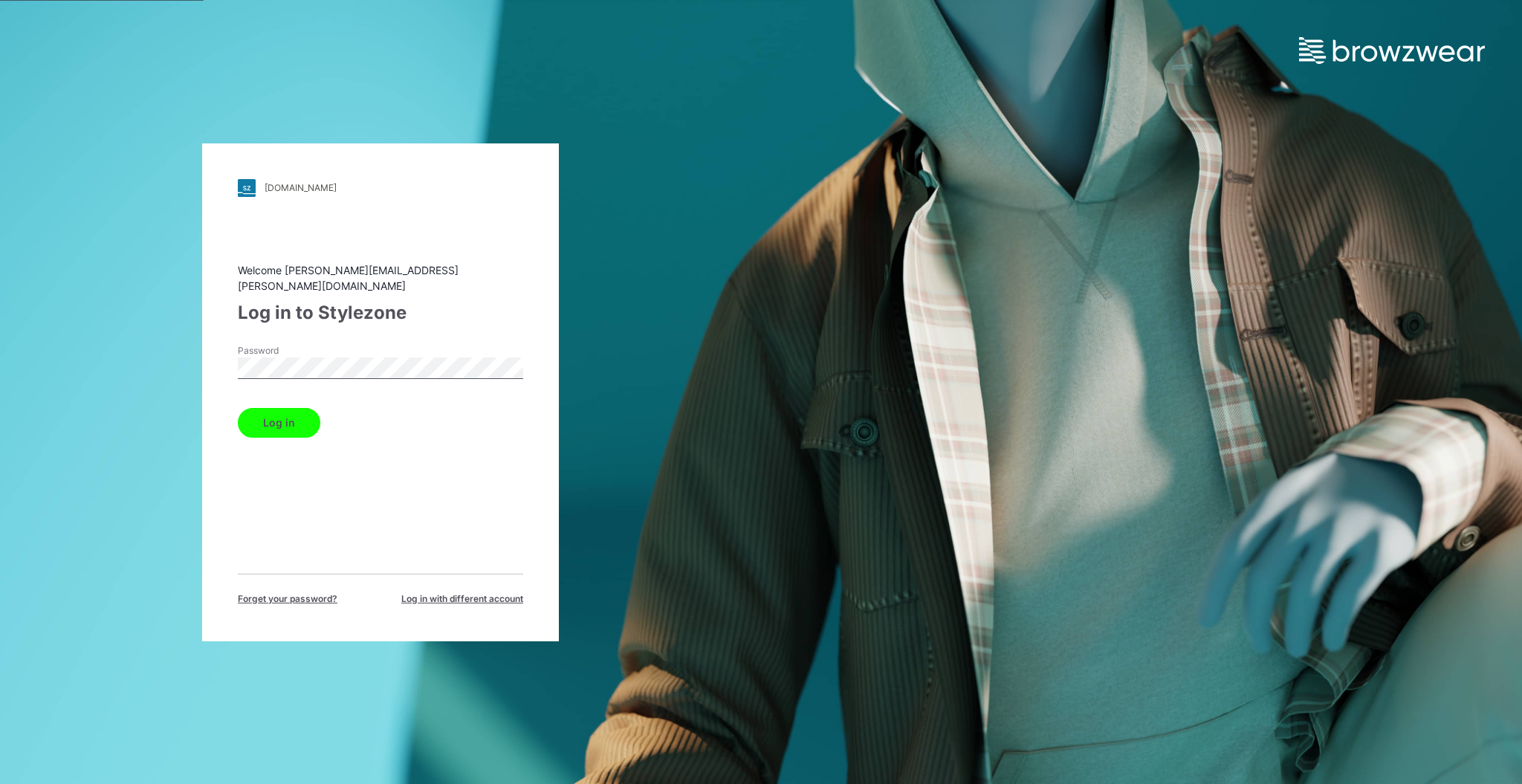
click at [293, 412] on button "Log in" at bounding box center [279, 422] width 83 height 29
